Goal: Use online tool/utility: Utilize a website feature to perform a specific function

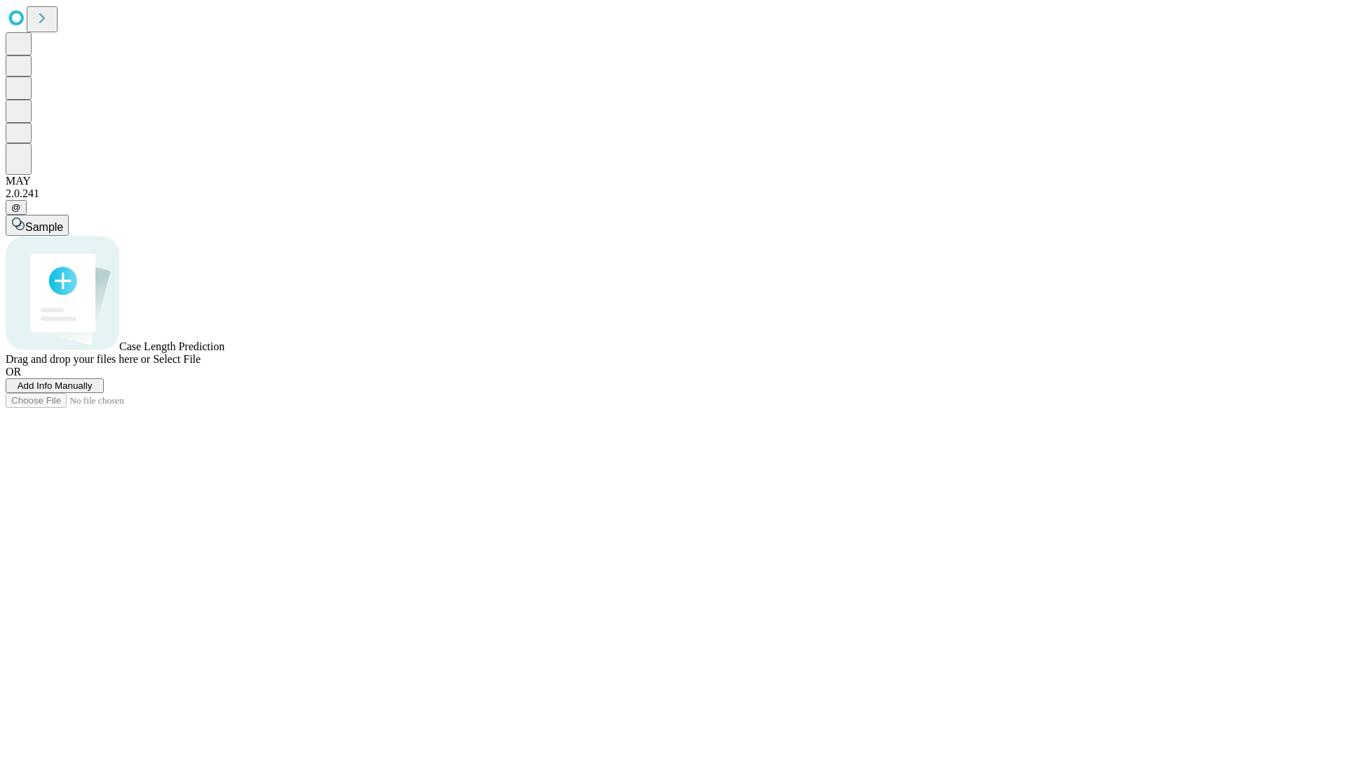
click at [93, 391] on span "Add Info Manually" at bounding box center [55, 385] width 75 height 11
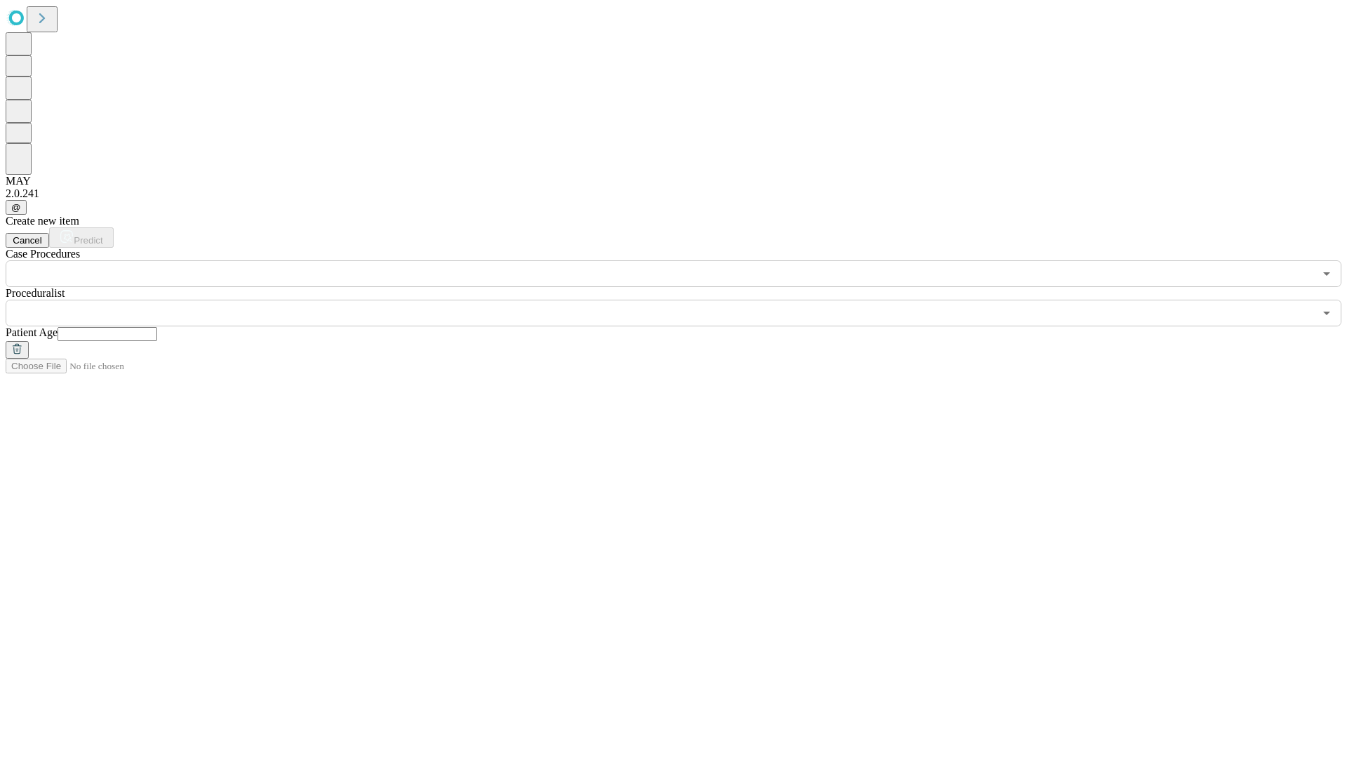
click at [157, 327] on input "text" at bounding box center [108, 334] width 100 height 14
type input "**"
click at [683, 300] on input "text" at bounding box center [660, 313] width 1308 height 27
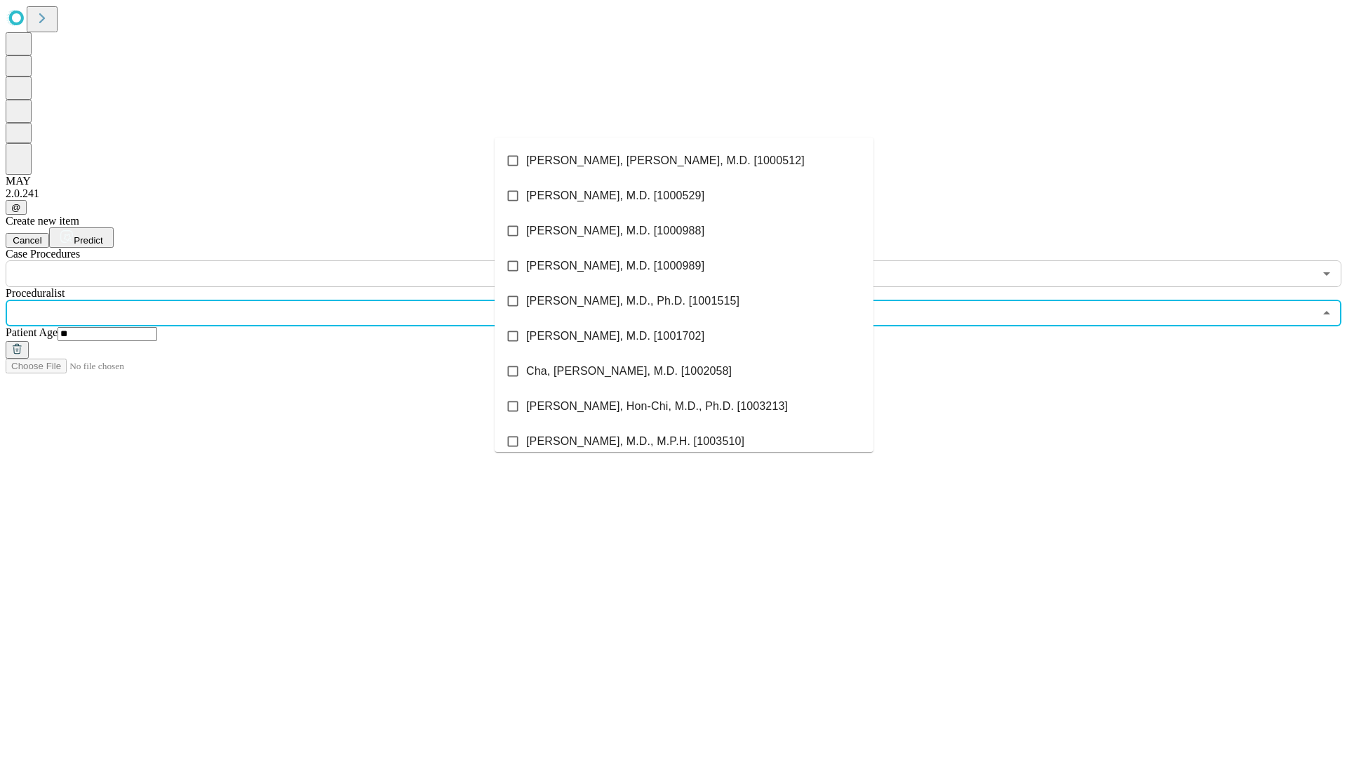
click at [684, 161] on li "[PERSON_NAME], [PERSON_NAME], M.D. [1000512]" at bounding box center [684, 160] width 379 height 35
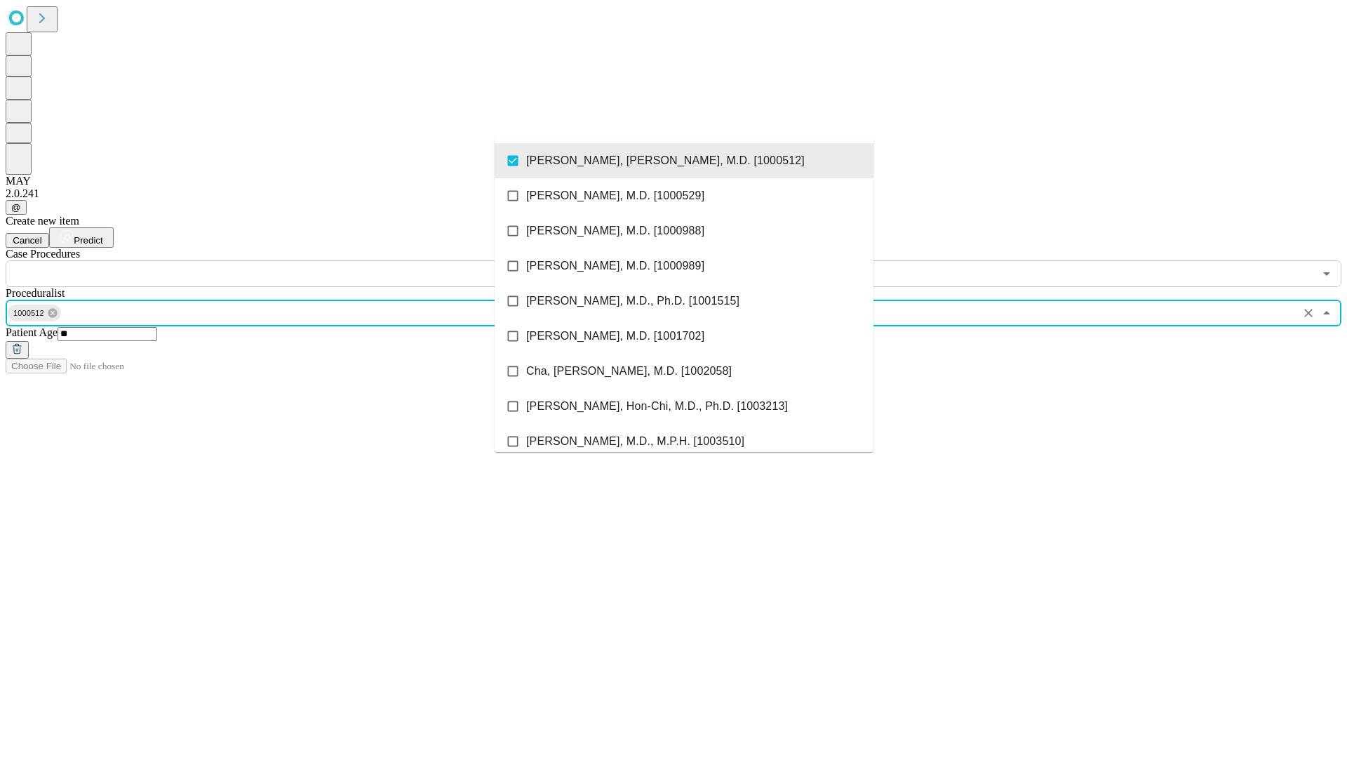
click at [295, 260] on input "text" at bounding box center [660, 273] width 1308 height 27
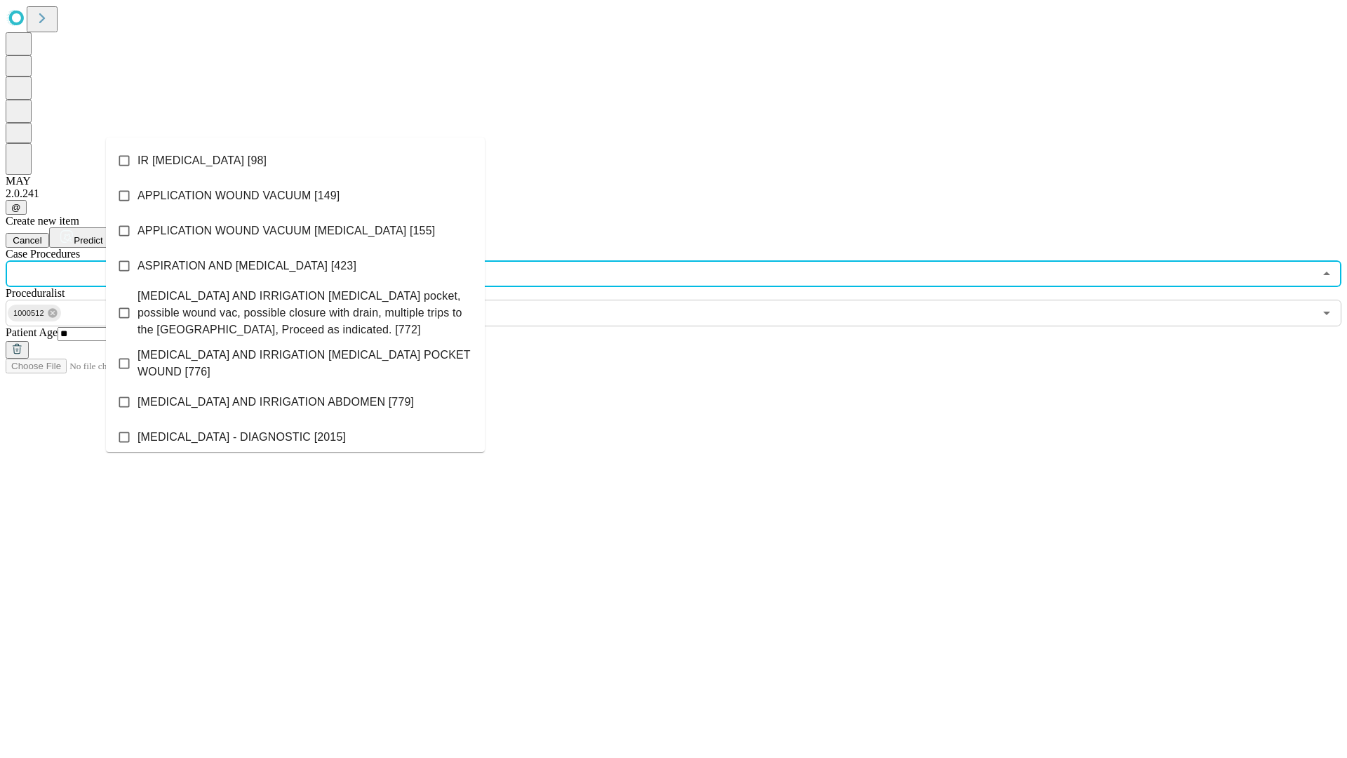
click at [295, 161] on li "IR [MEDICAL_DATA] [98]" at bounding box center [295, 160] width 379 height 35
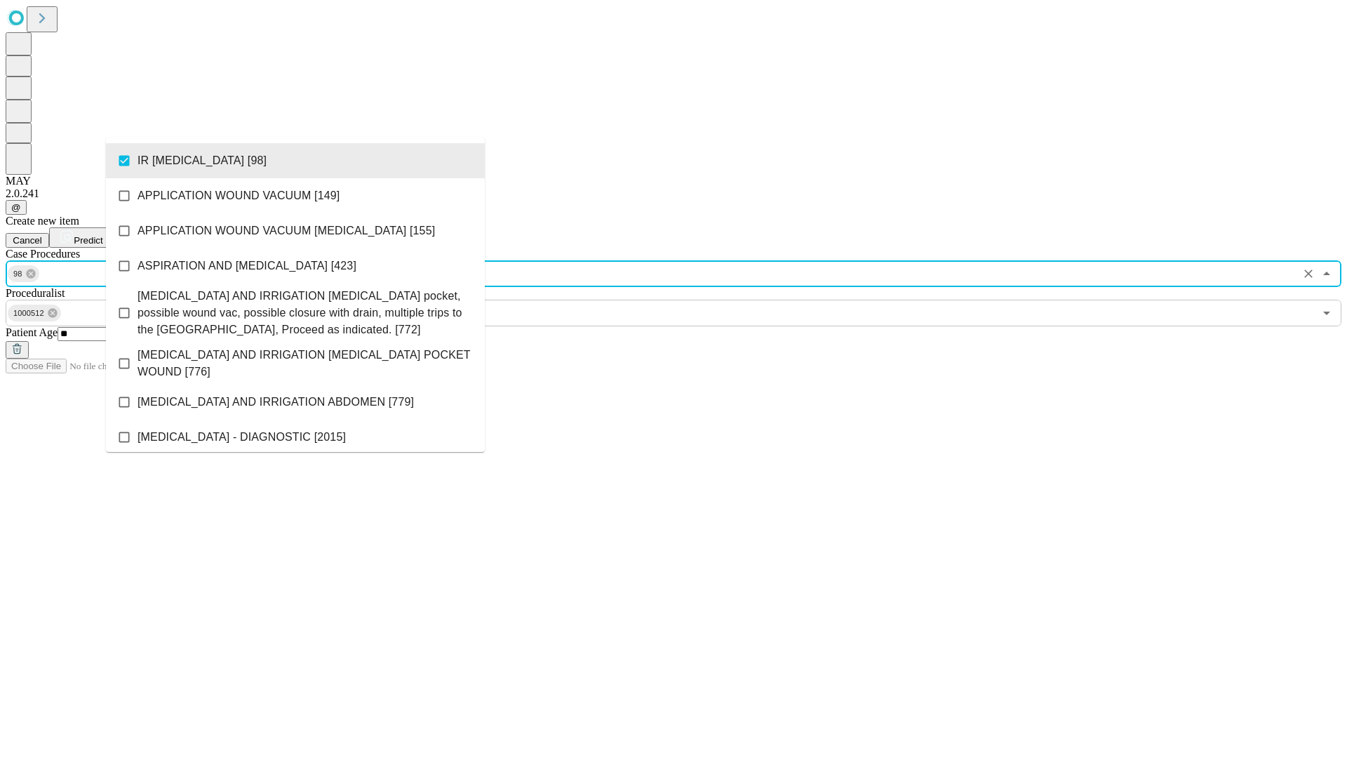
click at [102, 235] on span "Predict" at bounding box center [88, 240] width 29 height 11
